Goal: Find specific page/section: Find specific page/section

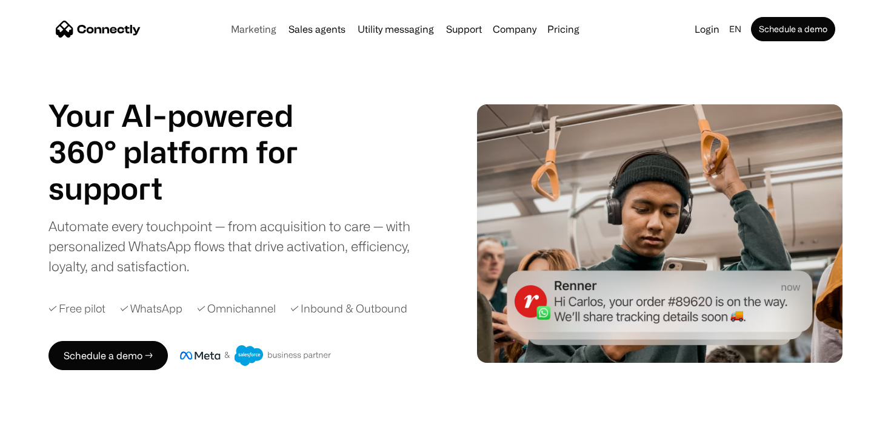
click at [246, 32] on link "Marketing" at bounding box center [253, 29] width 55 height 10
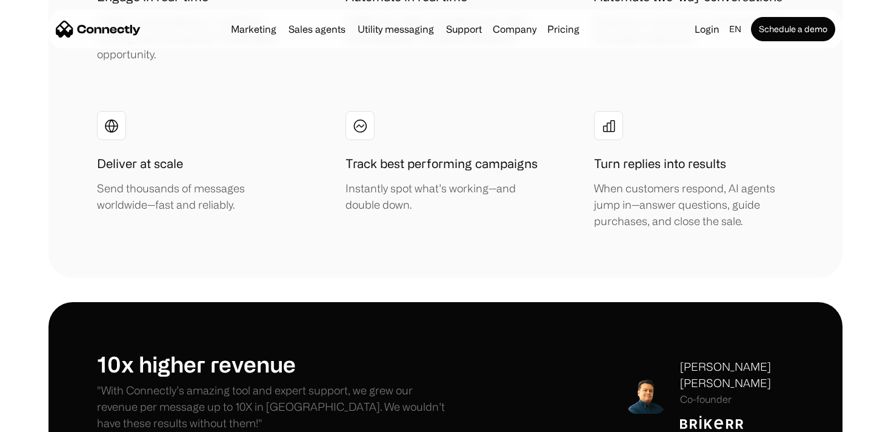
scroll to position [2608, 0]
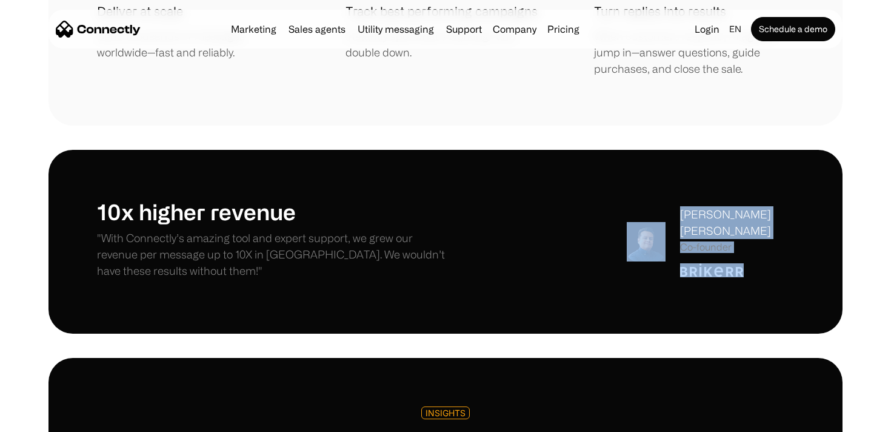
drag, startPoint x: 746, startPoint y: 242, endPoint x: 671, endPoint y: 242, distance: 75.2
click at [671, 242] on div "[PERSON_NAME] [PERSON_NAME] Co-founder" at bounding box center [710, 241] width 167 height 70
click at [702, 263] on img at bounding box center [712, 270] width 64 height 14
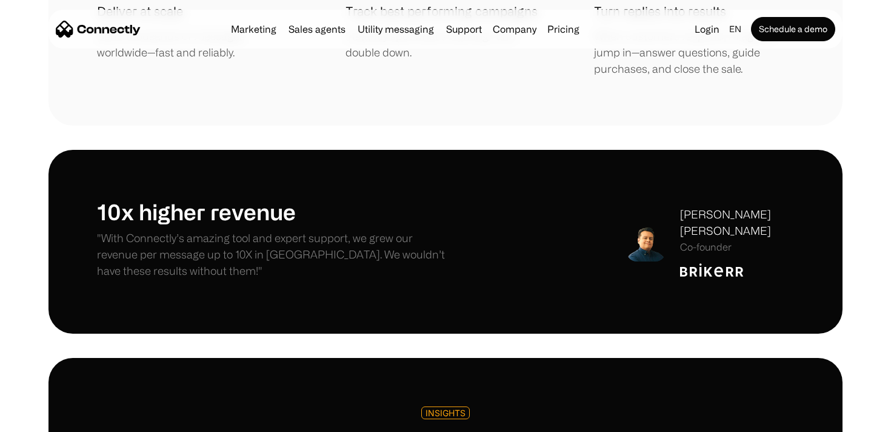
click at [765, 244] on div "[PERSON_NAME] [PERSON_NAME] Co-founder" at bounding box center [737, 241] width 114 height 70
click at [766, 238] on div "[PERSON_NAME] [PERSON_NAME] Co-founder" at bounding box center [737, 241] width 114 height 70
click at [704, 209] on div "[PERSON_NAME] [PERSON_NAME] Co-founder" at bounding box center [737, 229] width 114 height 47
click at [704, 241] on div "Co-founder" at bounding box center [737, 247] width 114 height 12
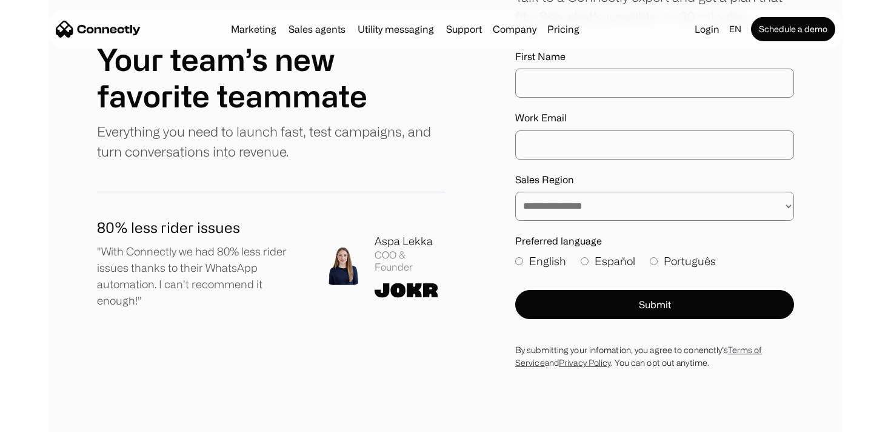
scroll to position [4001, 0]
